Goal: Task Accomplishment & Management: Complete application form

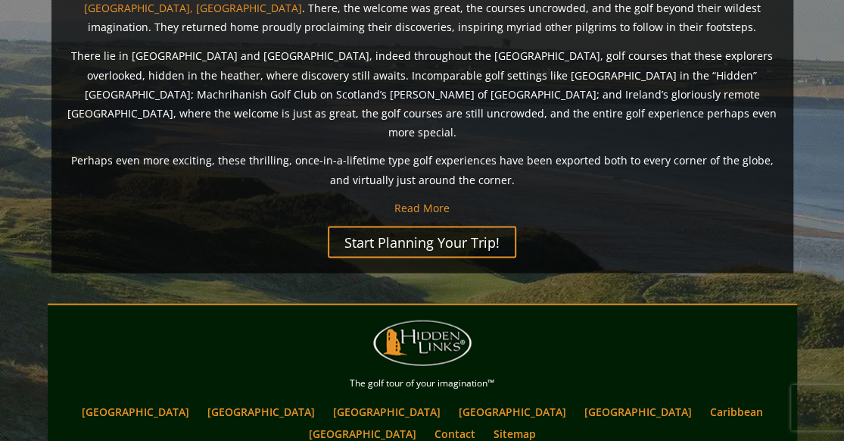
scroll to position [1272, 0]
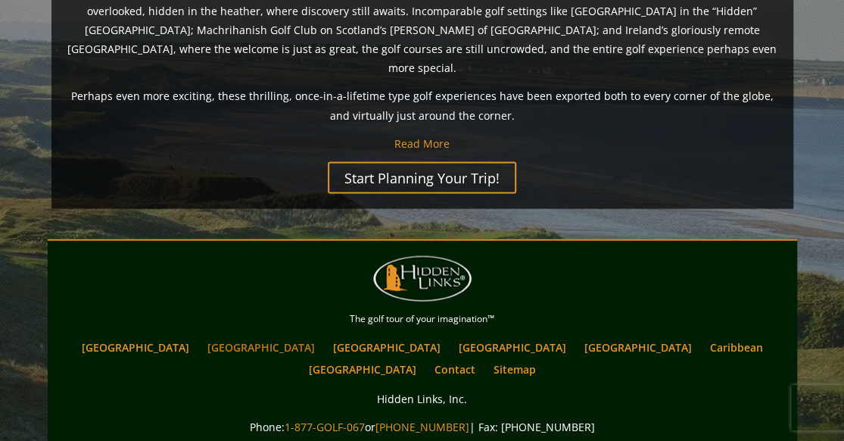
click at [249, 336] on link "[GEOGRAPHIC_DATA]" at bounding box center [261, 347] width 123 height 22
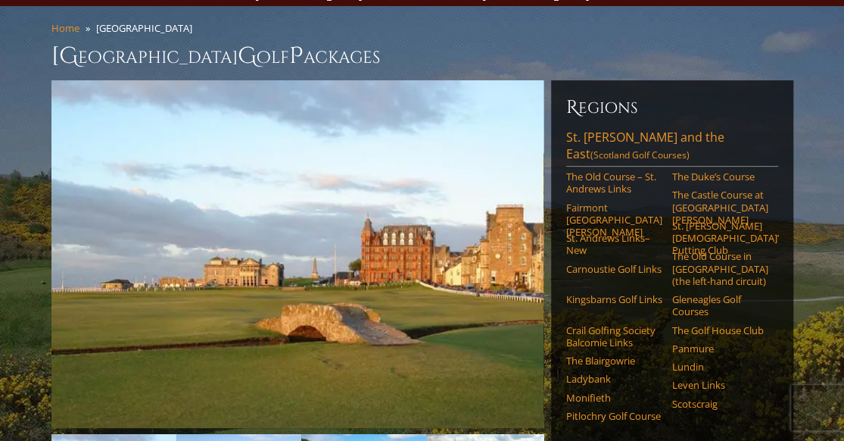
scroll to position [121, 0]
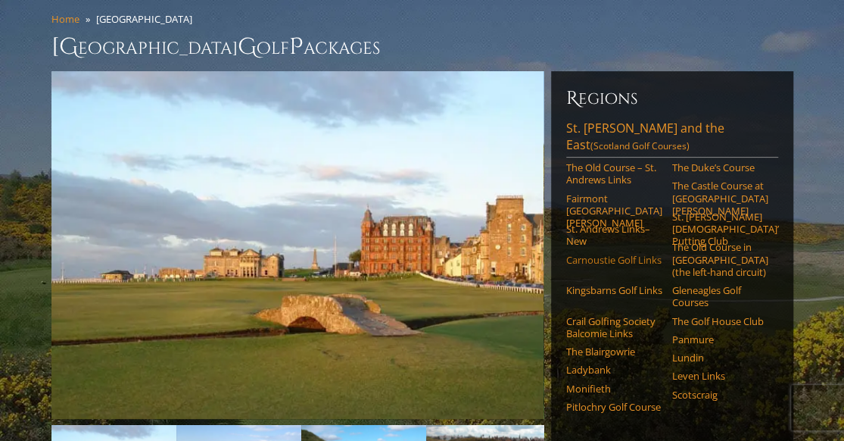
click at [585, 254] on link "Carnoustie Golf Links" at bounding box center [614, 260] width 96 height 12
